Goal: Communication & Community: Answer question/provide support

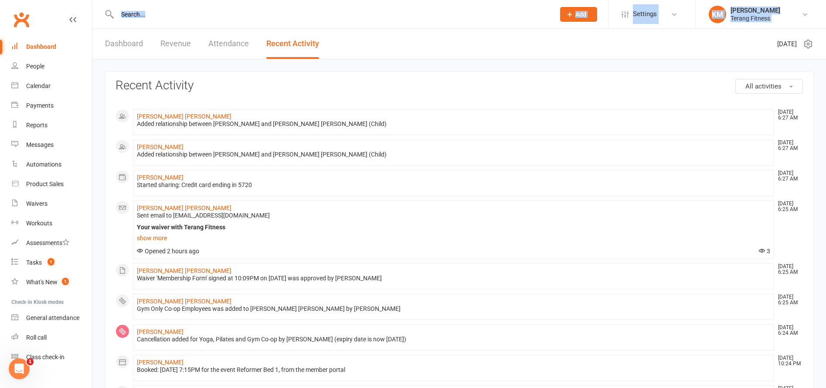
click at [144, 13] on input "text" at bounding box center [332, 14] width 434 height 12
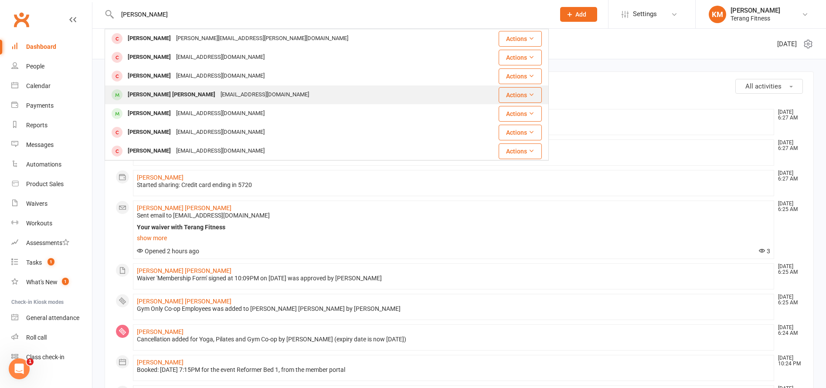
type input "[PERSON_NAME]"
click at [161, 87] on div "[PERSON_NAME] [PERSON_NAME] [EMAIL_ADDRESS][DOMAIN_NAME]" at bounding box center [290, 95] width 368 height 18
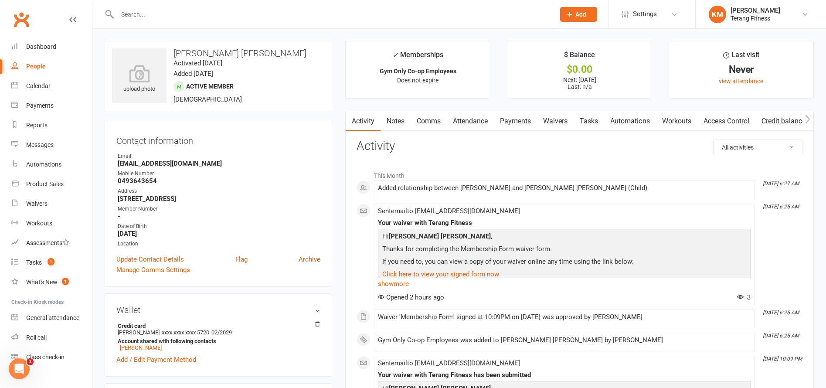
click at [428, 122] on link "Comms" at bounding box center [429, 121] width 36 height 20
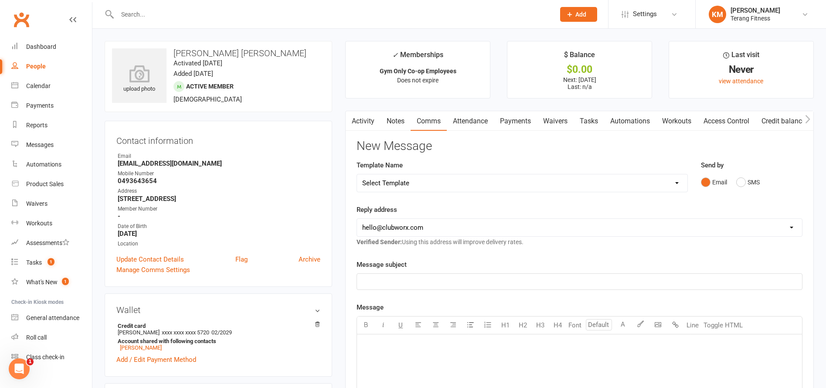
click at [736, 178] on div "Email SMS" at bounding box center [752, 182] width 102 height 17
click at [743, 184] on button "SMS" at bounding box center [748, 182] width 24 height 17
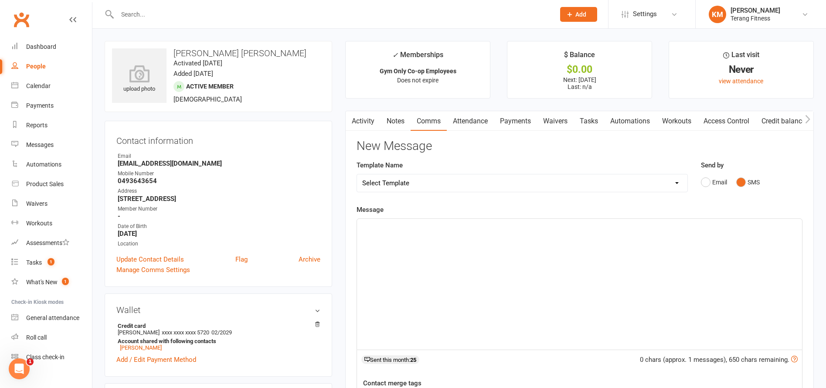
drag, startPoint x: 399, startPoint y: 269, endPoint x: 399, endPoint y: 264, distance: 4.4
click at [399, 266] on div "﻿" at bounding box center [579, 284] width 445 height 131
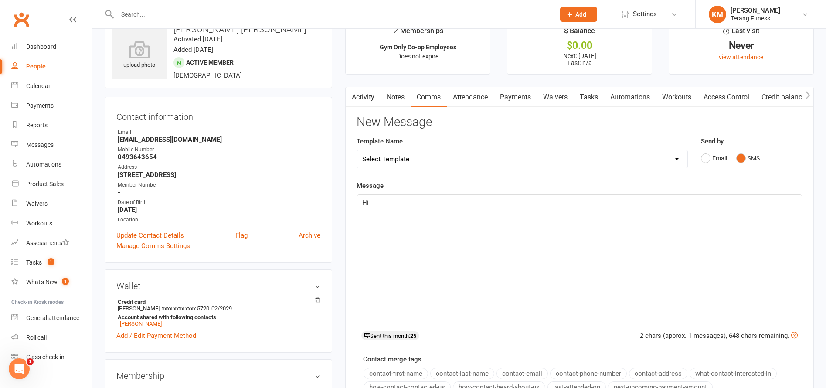
scroll to position [87, 0]
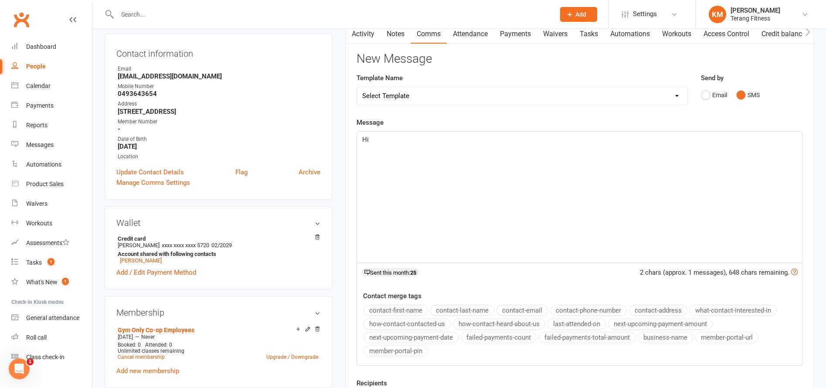
click at [383, 312] on button "contact-first-name" at bounding box center [396, 310] width 65 height 11
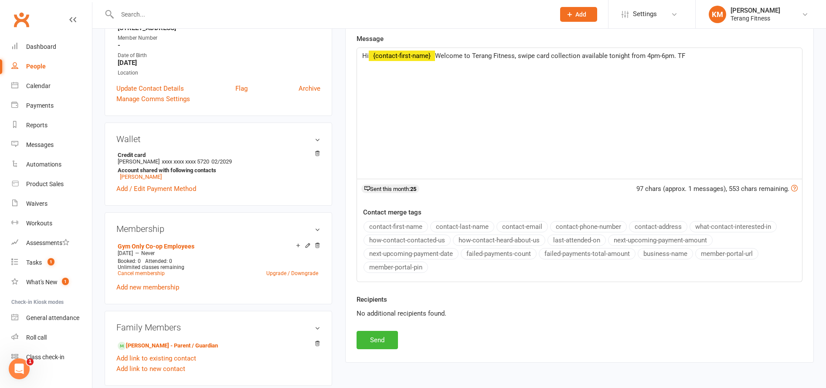
scroll to position [174, 0]
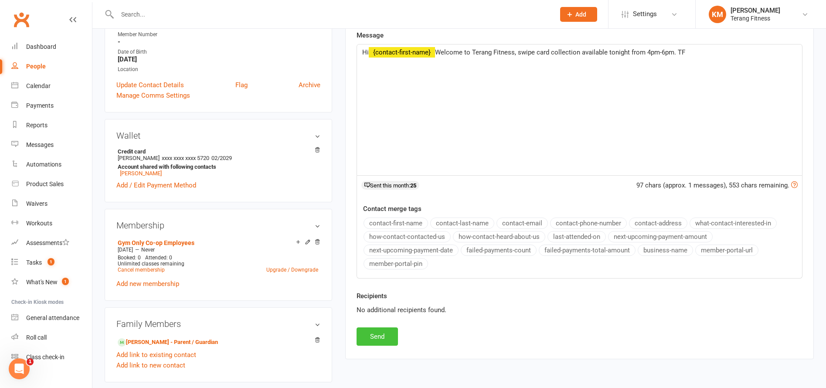
drag, startPoint x: 379, startPoint y: 332, endPoint x: 371, endPoint y: 331, distance: 8.0
click at [378, 332] on button "Send" at bounding box center [377, 336] width 41 height 18
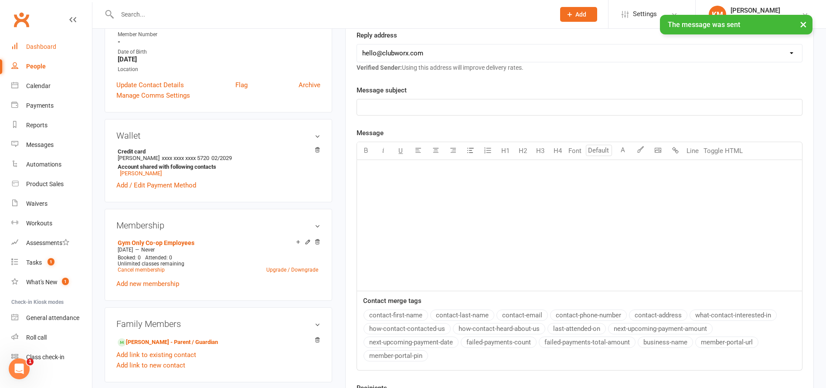
click at [45, 41] on link "Dashboard" at bounding box center [51, 47] width 81 height 20
